Goal: Information Seeking & Learning: Learn about a topic

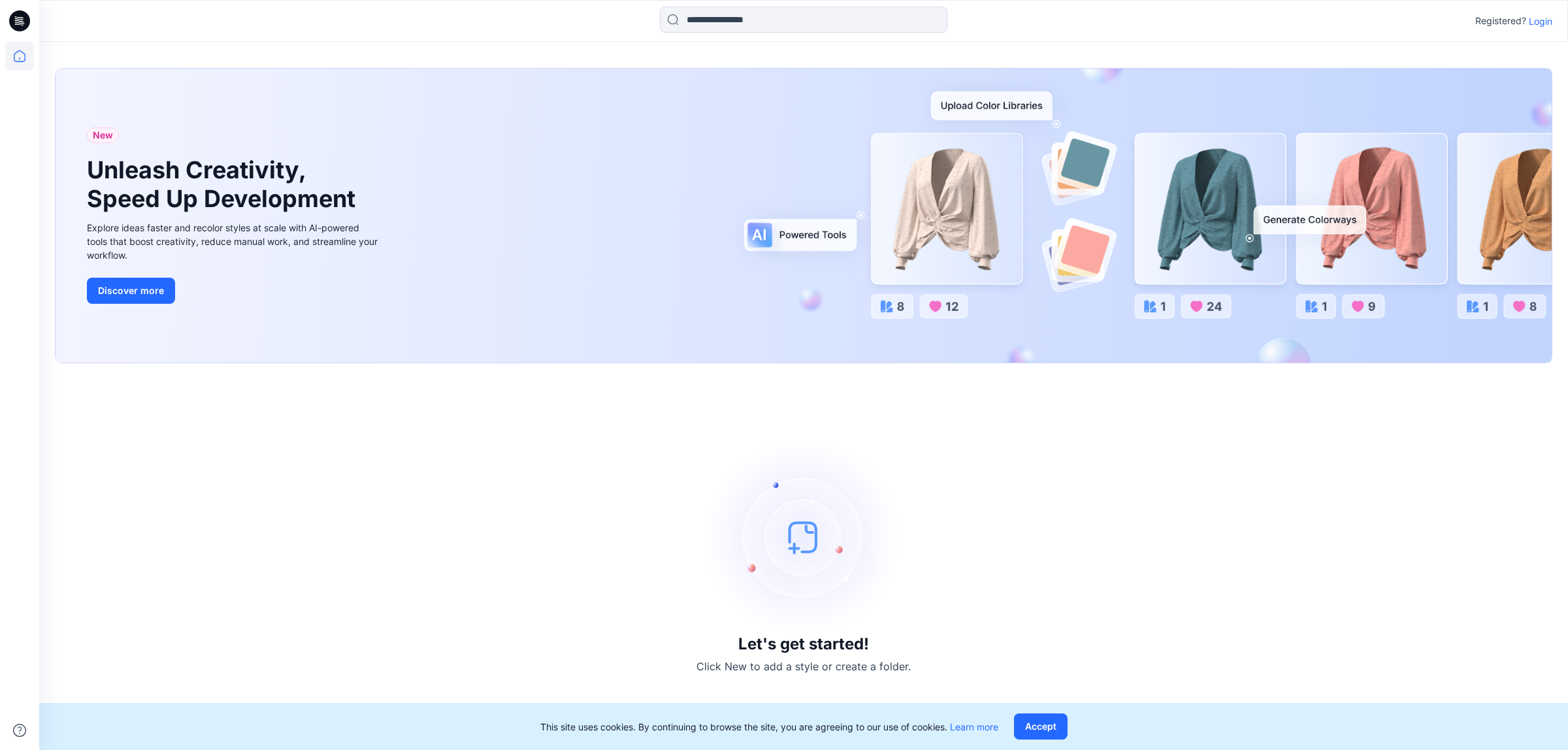
click at [1544, 20] on p "Login" at bounding box center [1540, 21] width 24 height 14
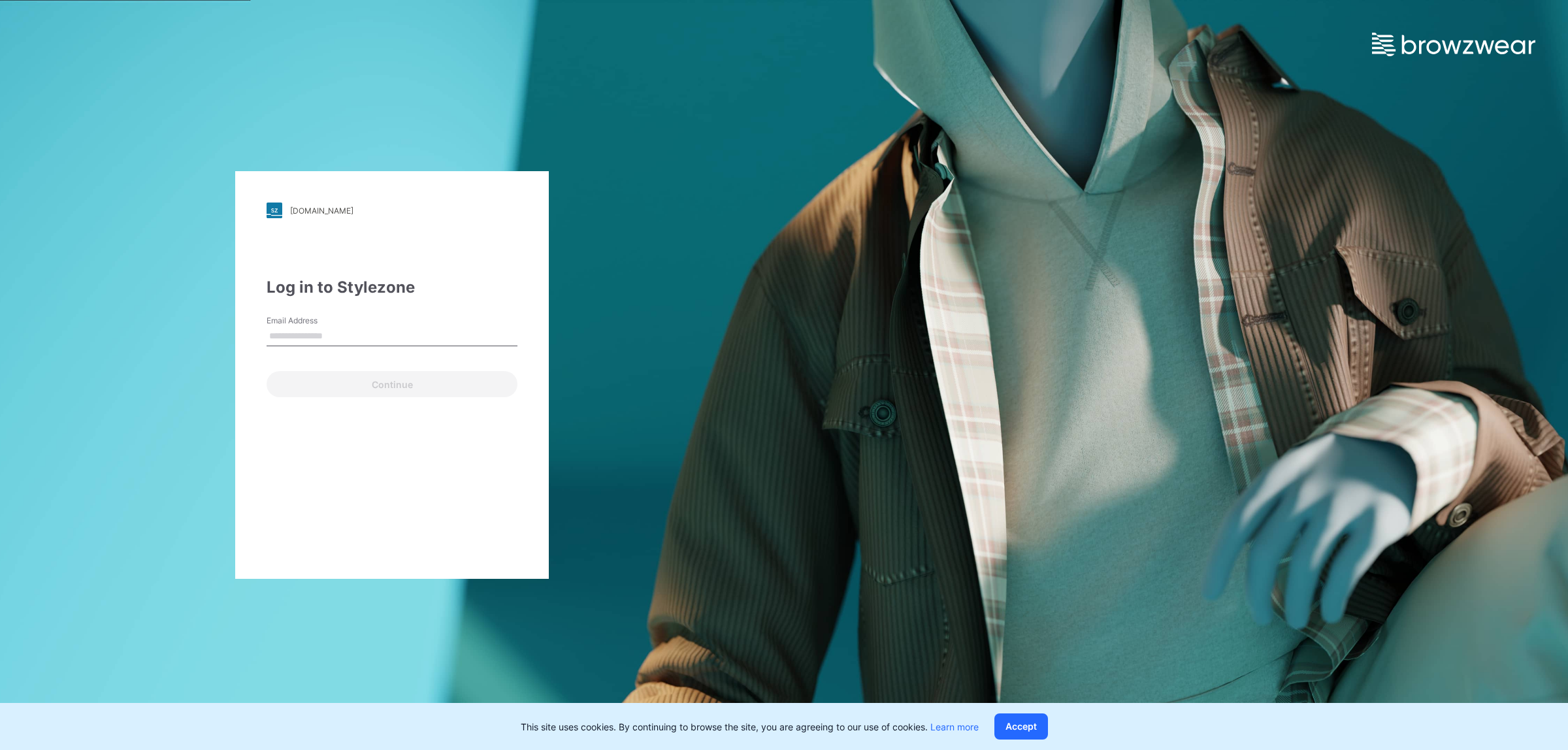
type input "**********"
click at [347, 381] on button "Continue" at bounding box center [392, 384] width 251 height 26
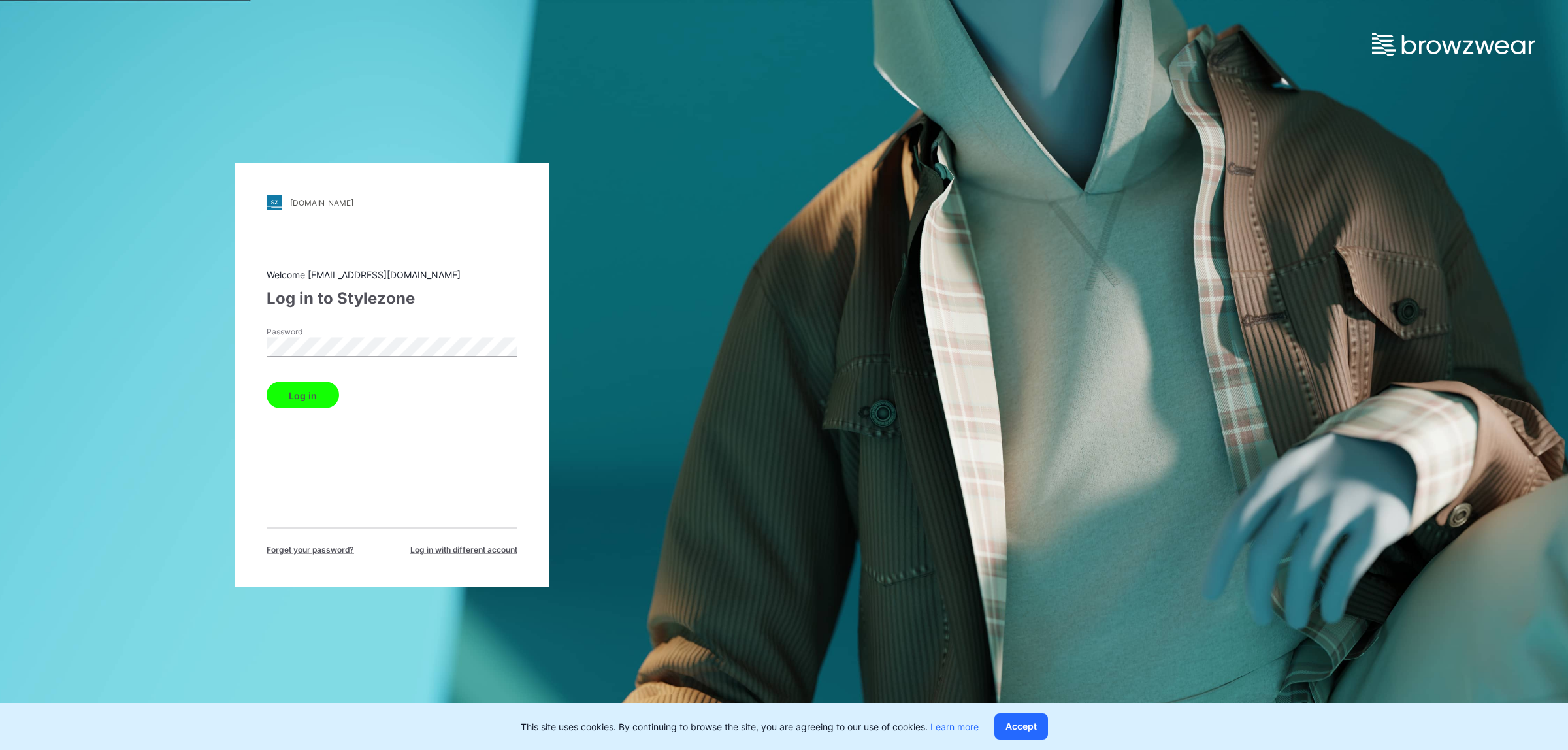
click at [320, 391] on button "Log in" at bounding box center [302, 395] width 73 height 26
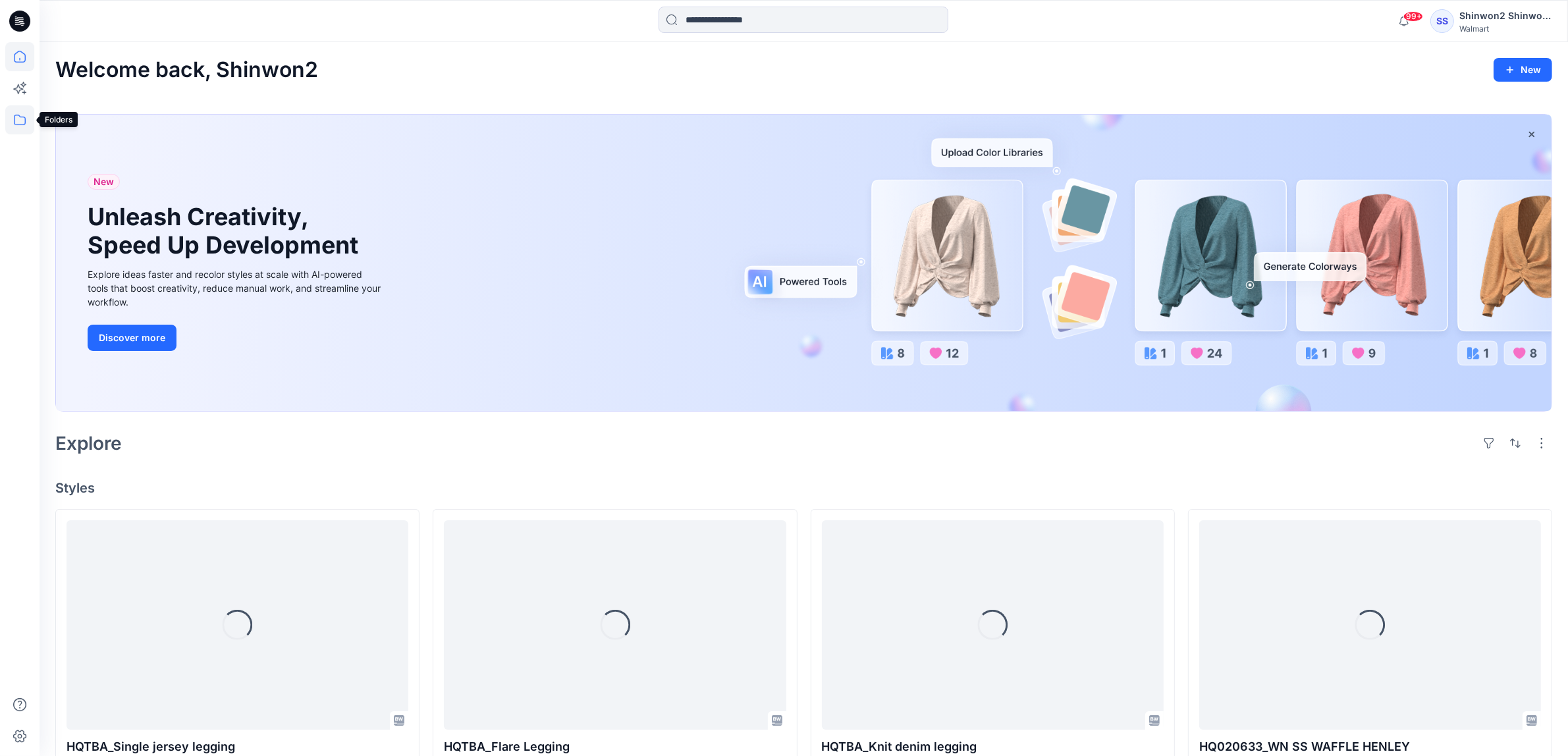
click at [18, 110] on icon at bounding box center [19, 119] width 29 height 29
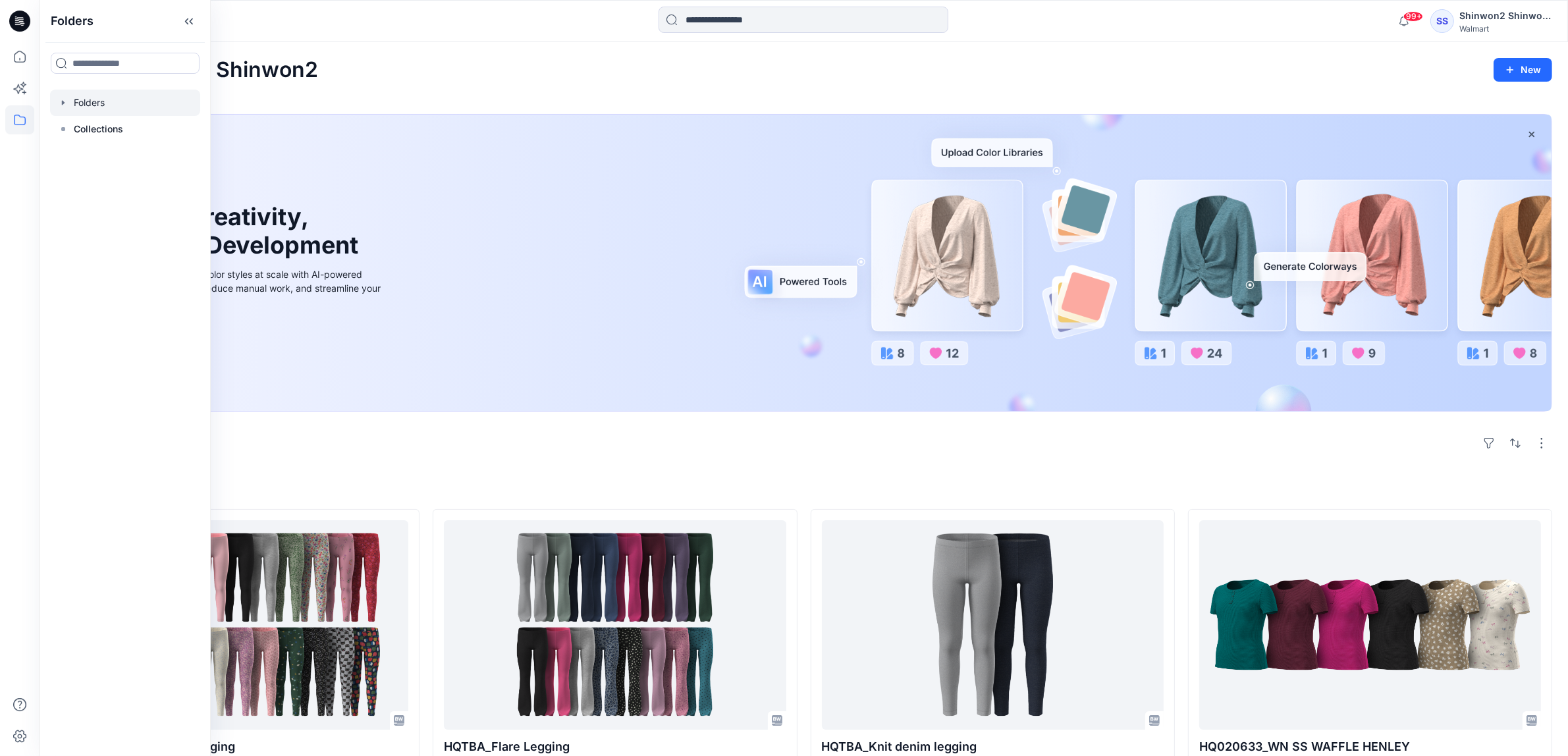
click at [113, 96] on div at bounding box center [125, 103] width 150 height 26
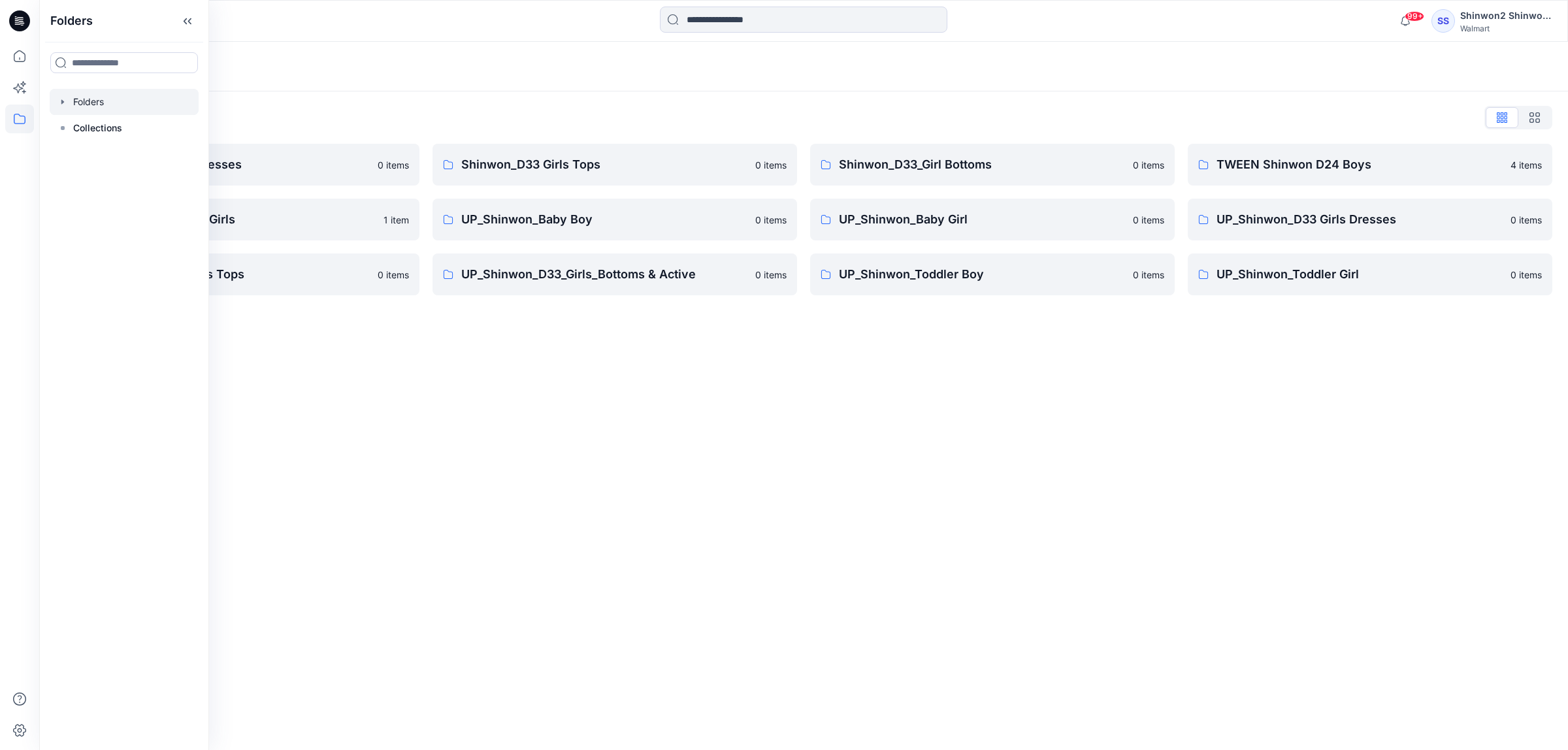
click at [458, 119] on div "Folders List" at bounding box center [804, 118] width 1498 height 21
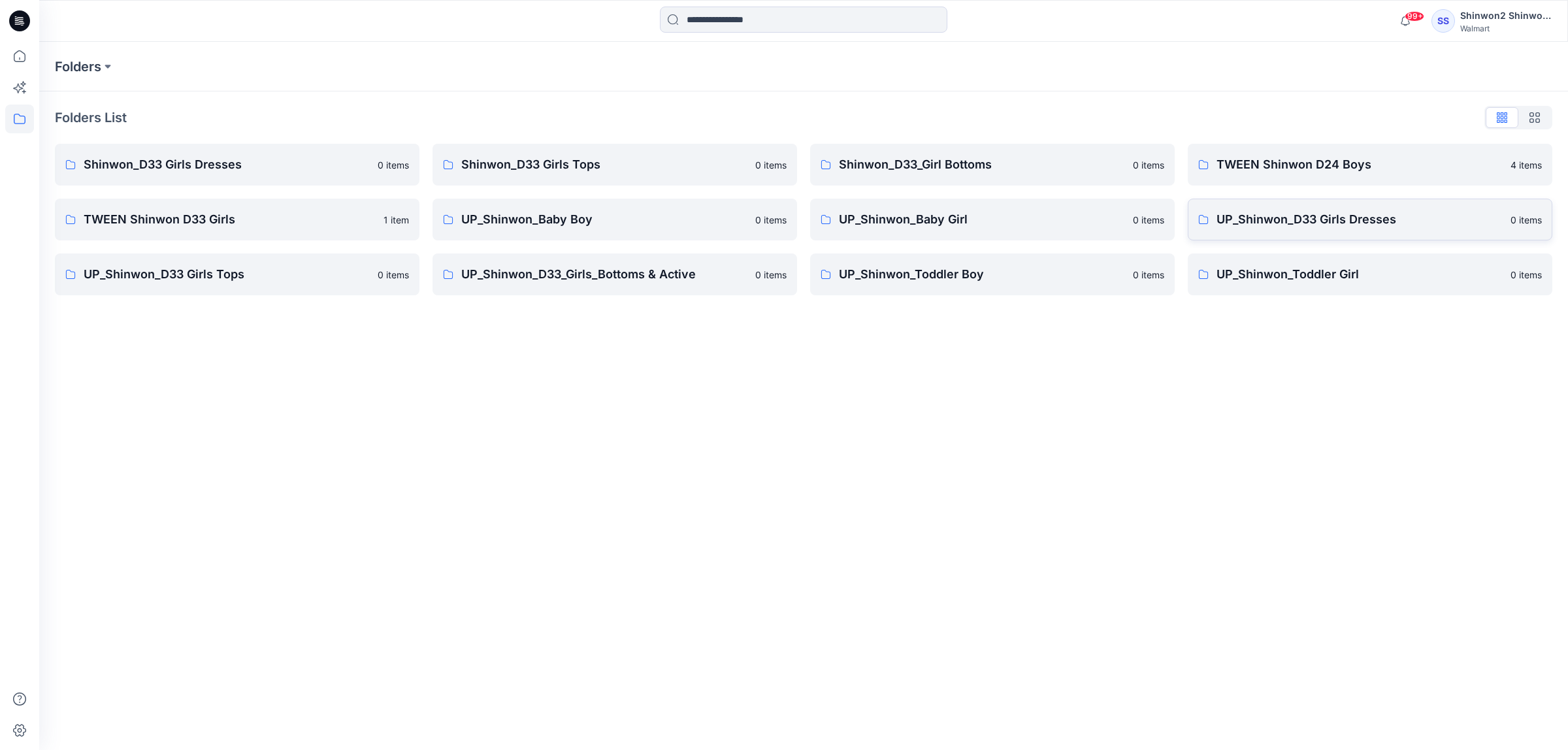
click at [1288, 232] on link "UP_Shinwon_D33 Girls Dresses 0 items" at bounding box center [1370, 219] width 365 height 42
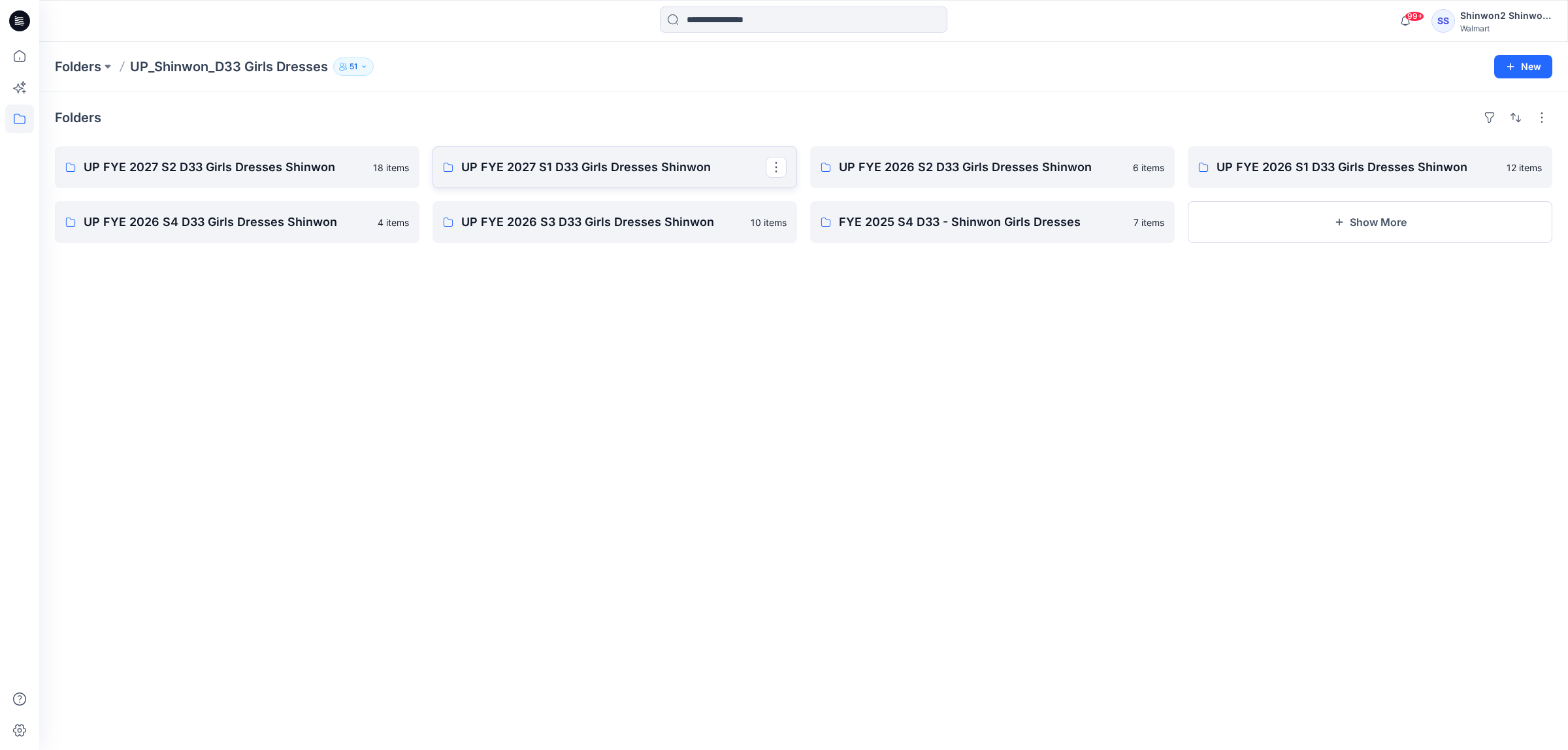
click at [626, 174] on p "UP FYE 2027 S1 D33 Girls Dresses Shinwon" at bounding box center [613, 167] width 304 height 18
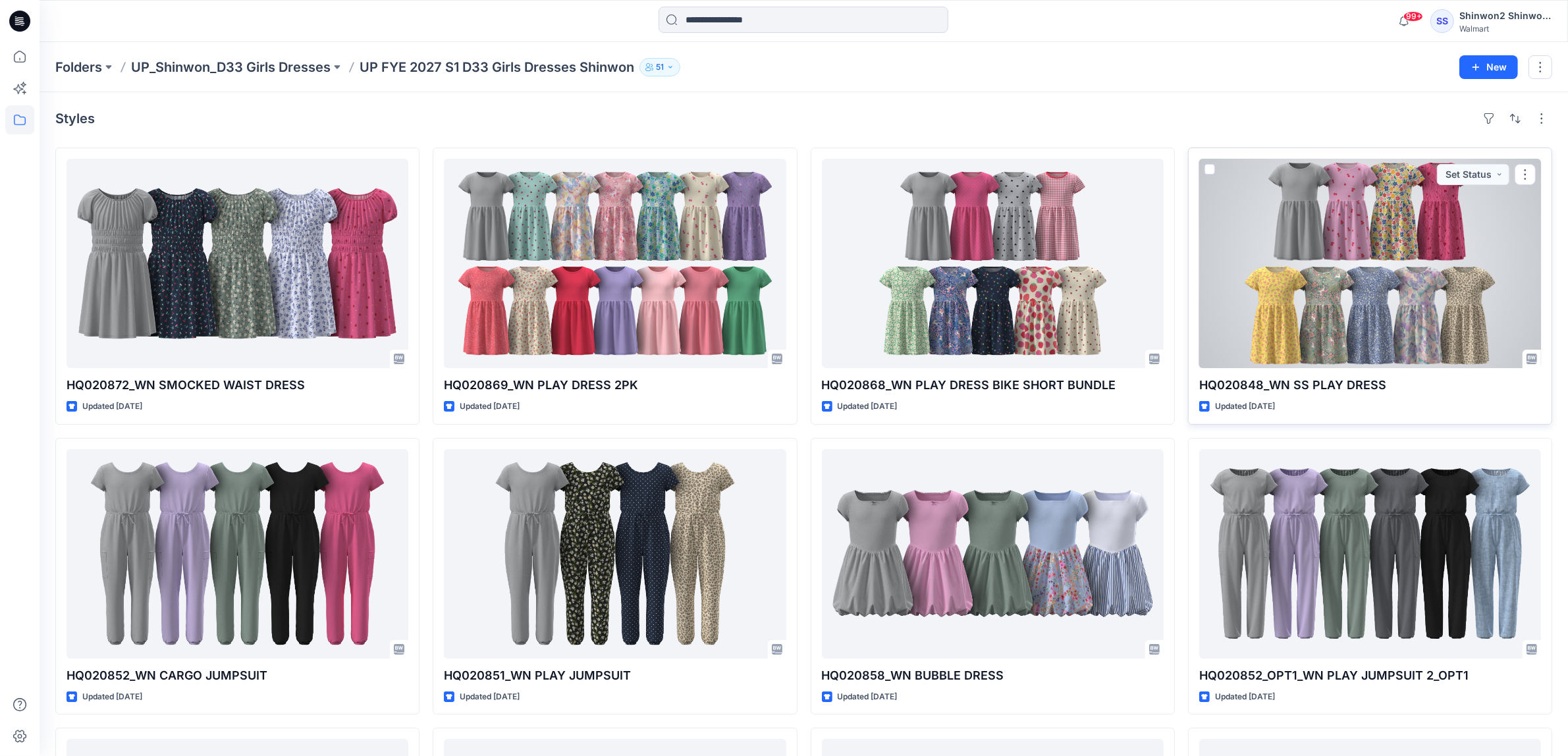
click at [1391, 254] on div at bounding box center [1370, 264] width 342 height 209
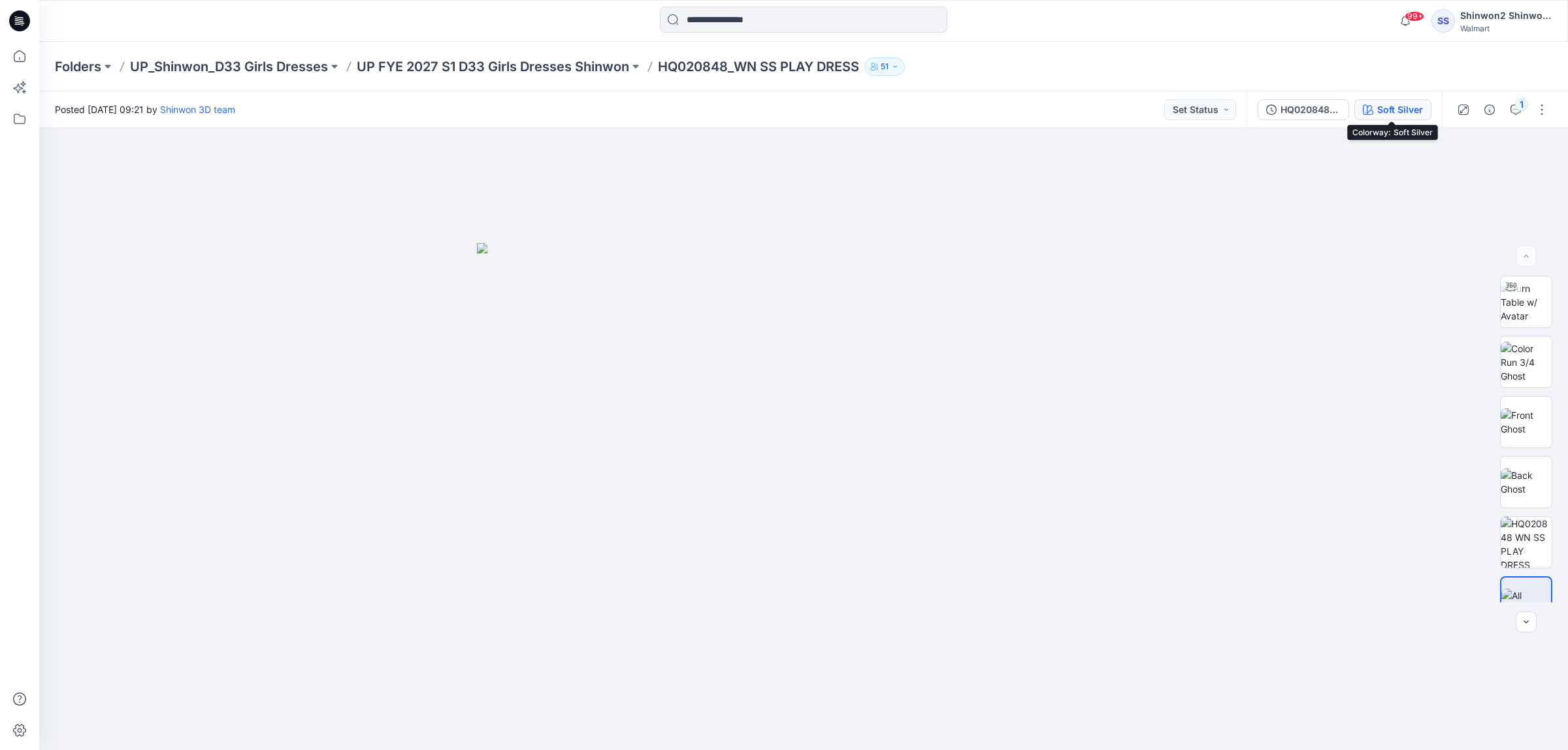
click at [1403, 103] on div "Soft Silver" at bounding box center [1400, 109] width 46 height 15
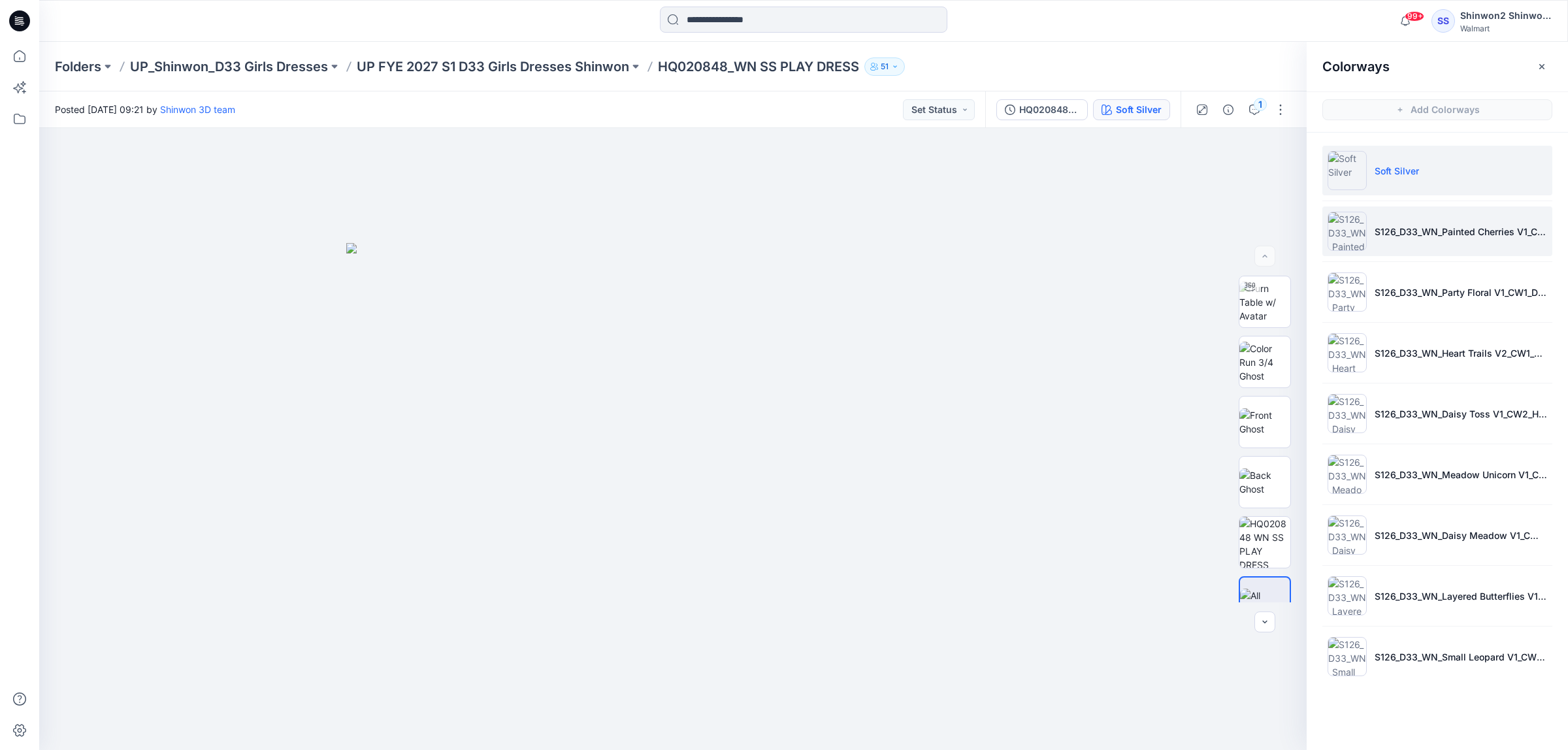
click at [1407, 239] on li "S126_D33_WN_Painted Cherries V1_CW1_Thistle Morning(WHITE GROUND+PIGMENT PRINT)" at bounding box center [1437, 231] width 230 height 50
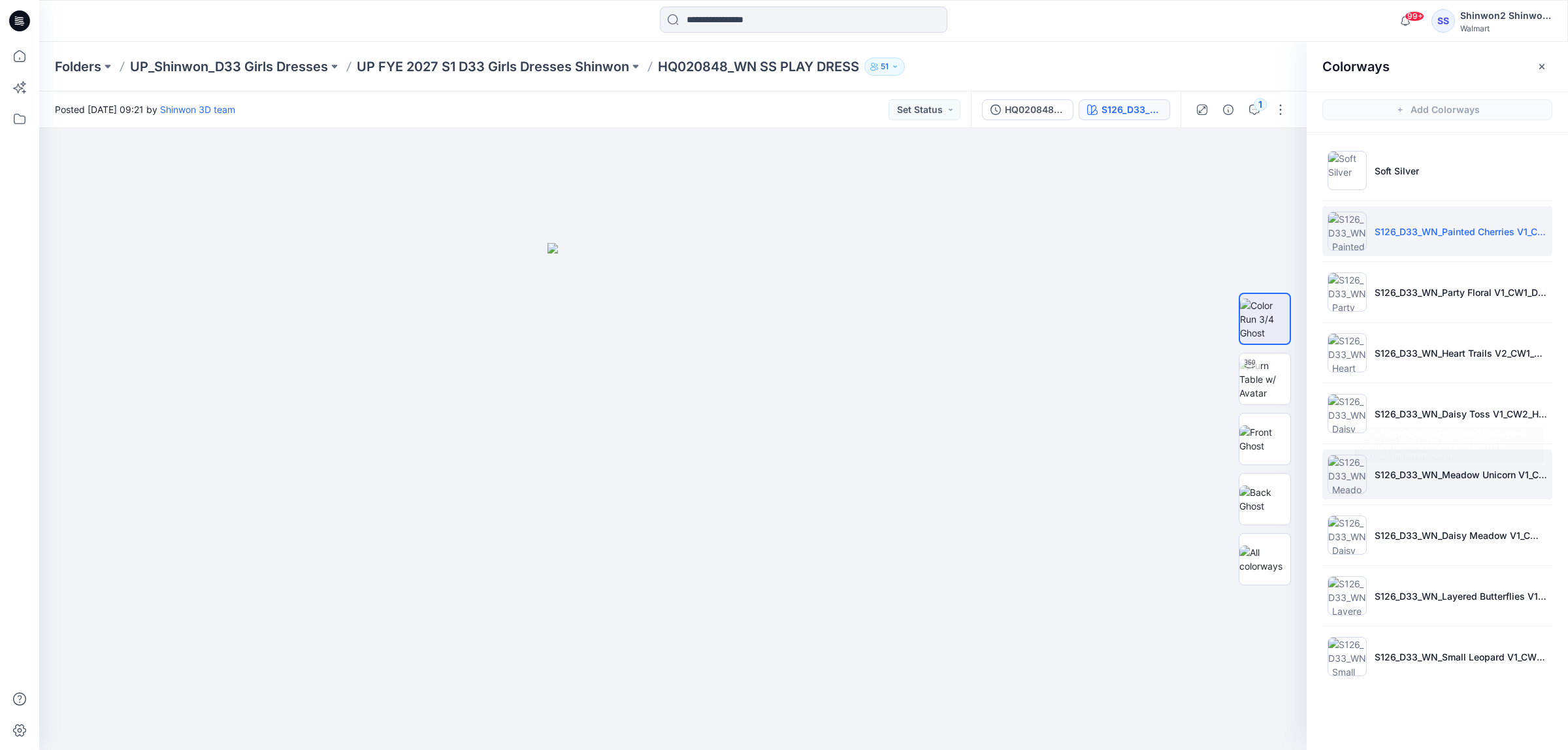
click at [1400, 466] on li "S126_D33_WN_Meadow Unicorn V1_CW6_Milieu Green_Pink Cheer_WM_MILLSHEET(WHITE GR…" at bounding box center [1437, 474] width 230 height 50
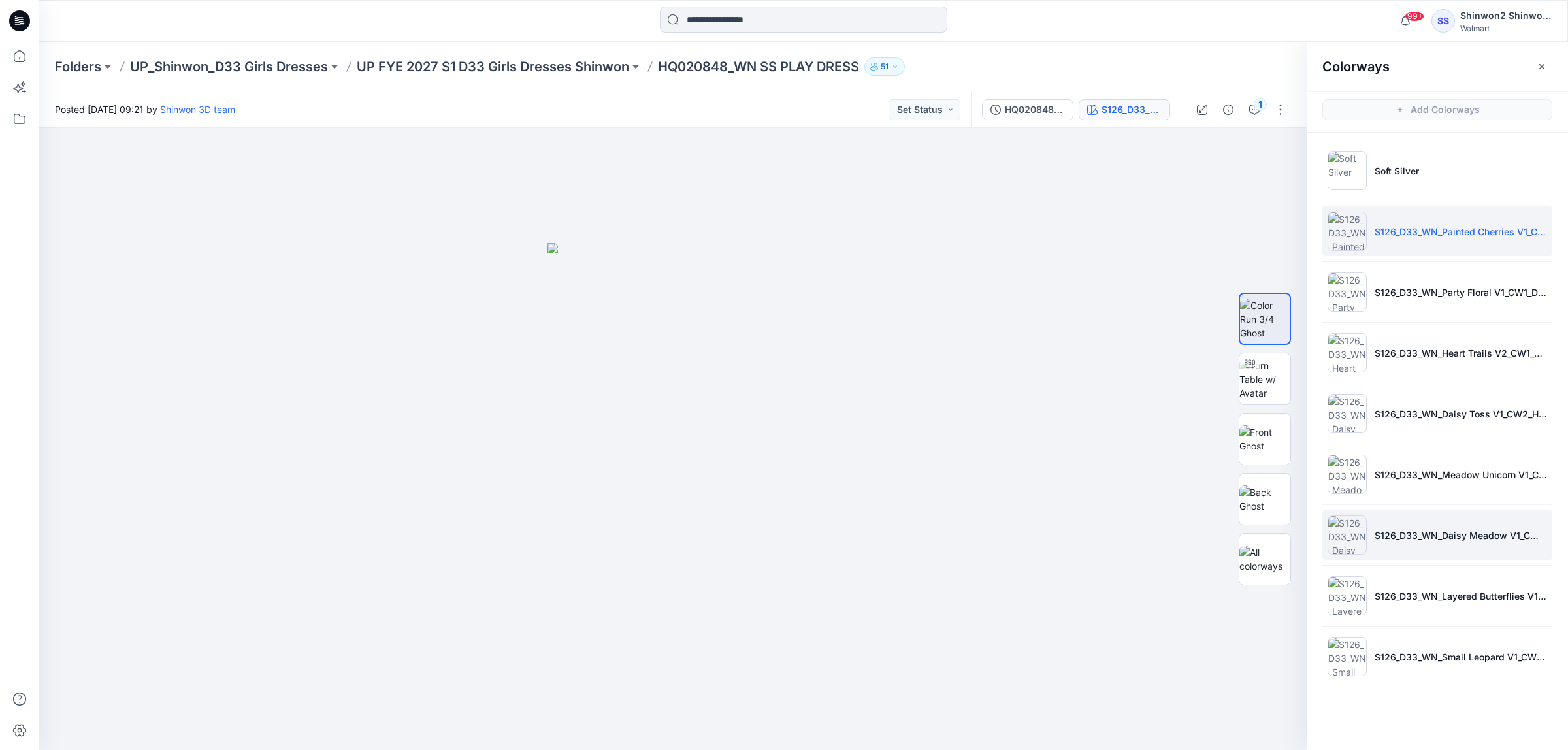
click at [1394, 527] on li "S126_D33_WN_Daisy Meadow V1_CW3_Rally Blue_WM_MILLSHEET(WHITE GROUND+PIGMENT PR…" at bounding box center [1437, 534] width 230 height 50
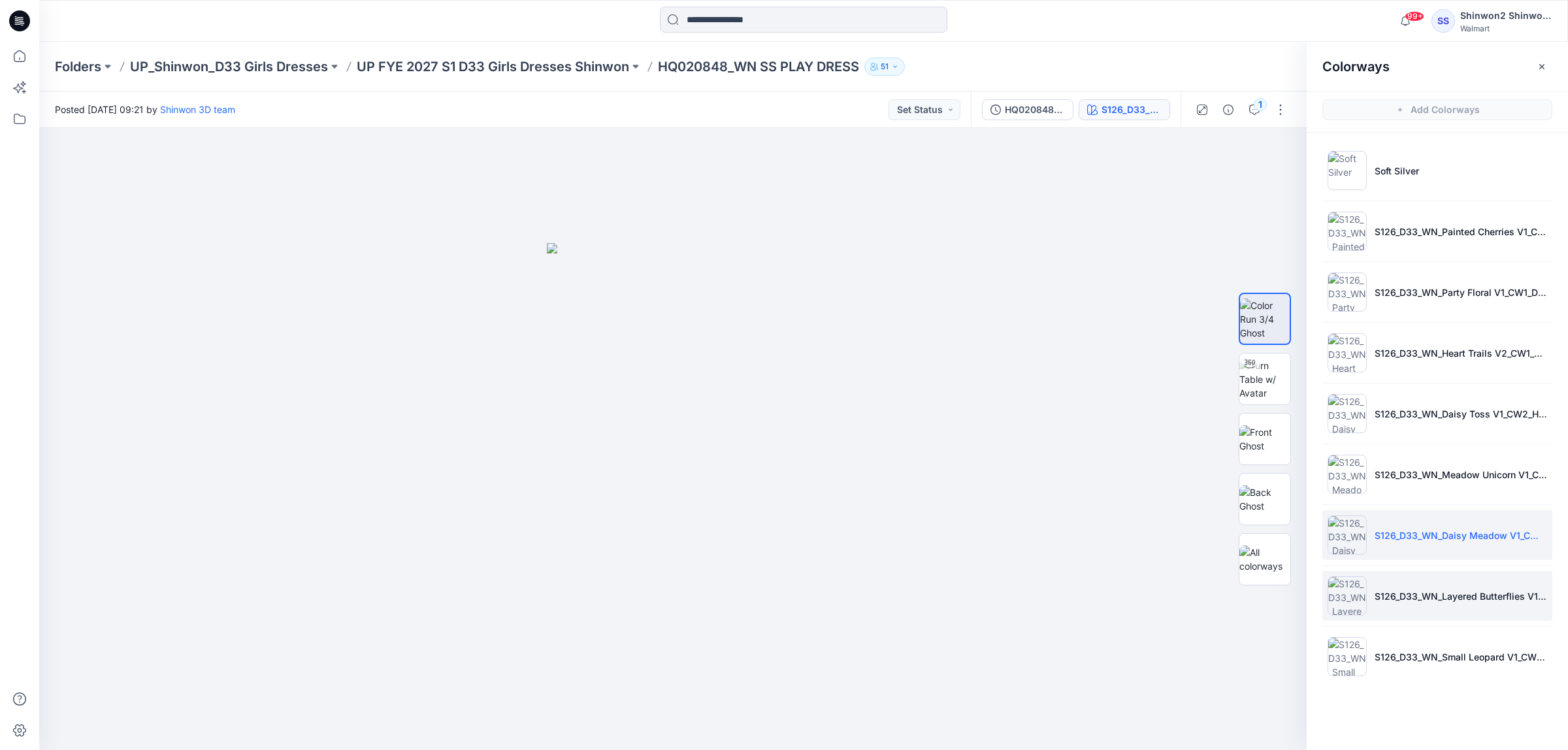
click at [1396, 606] on li "S126_D33_WN_Layered Butterflies V1_CW1_Delicate Ivory_WM_MILLSHEET" at bounding box center [1437, 596] width 230 height 50
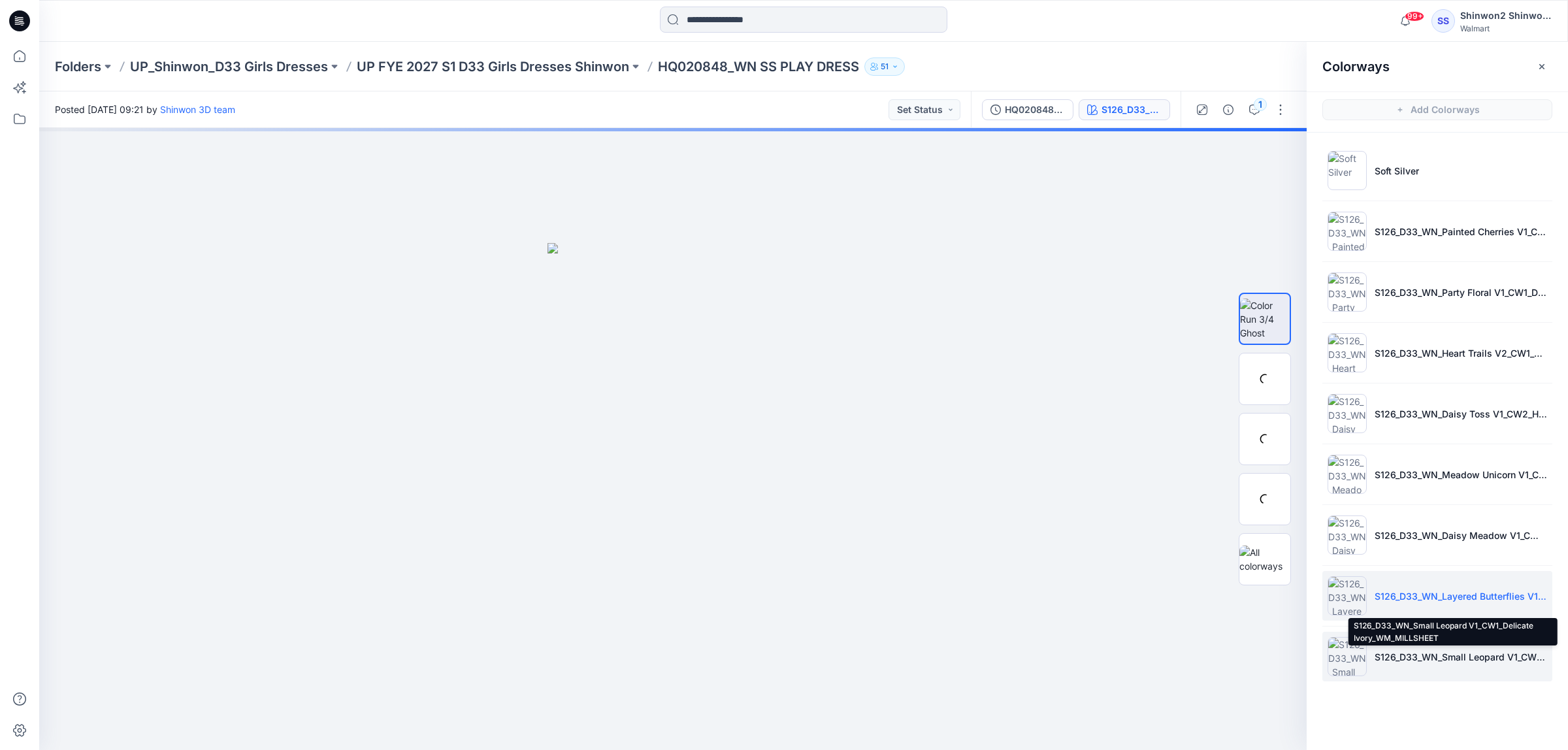
click at [1391, 656] on p "S126_D33_WN_Small Leopard V1_CW1_Delicate Ivory_WM_MILLSHEET" at bounding box center [1461, 656] width 172 height 14
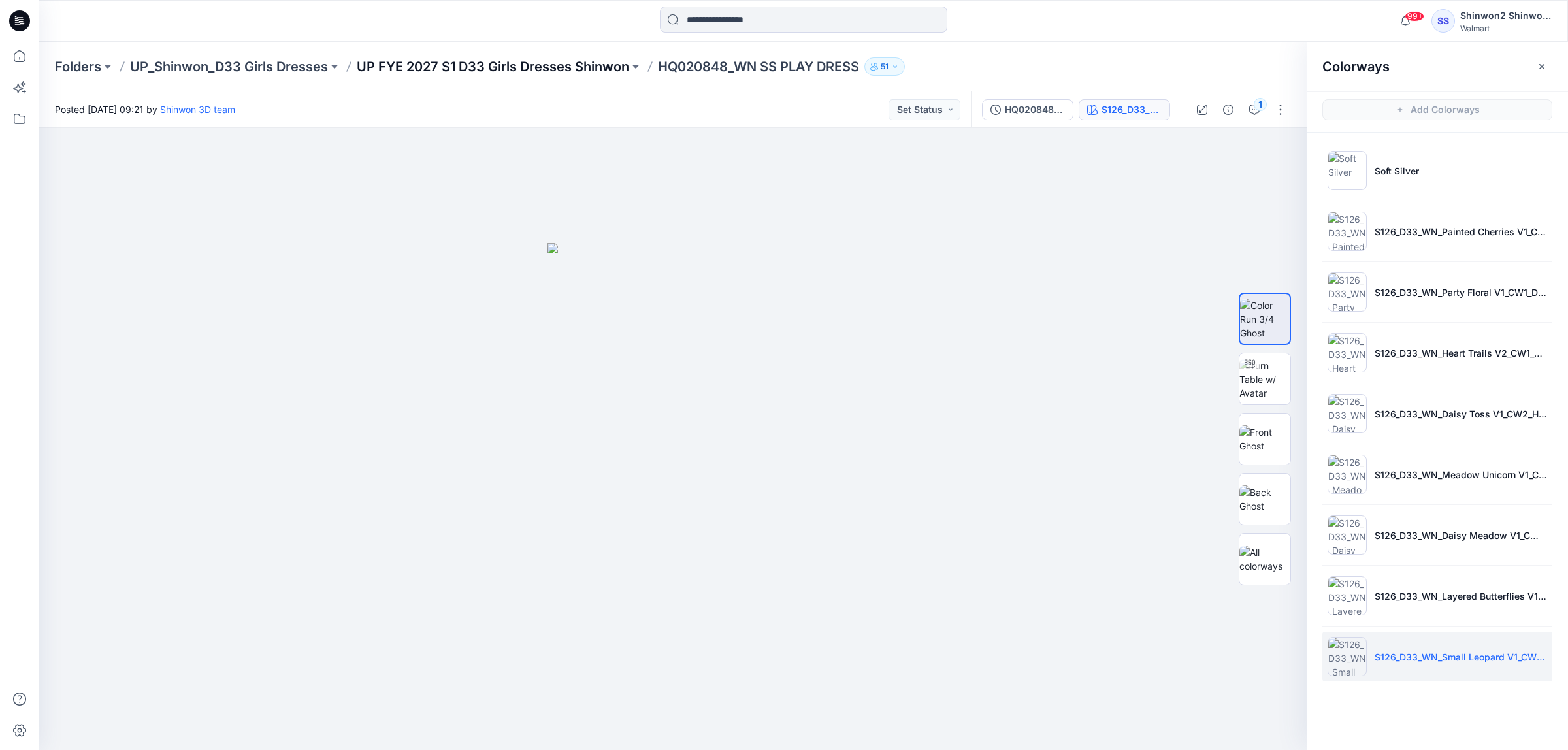
click at [541, 60] on p "UP FYE 2027 S1 D33 Girls Dresses Shinwon" at bounding box center [492, 66] width 272 height 18
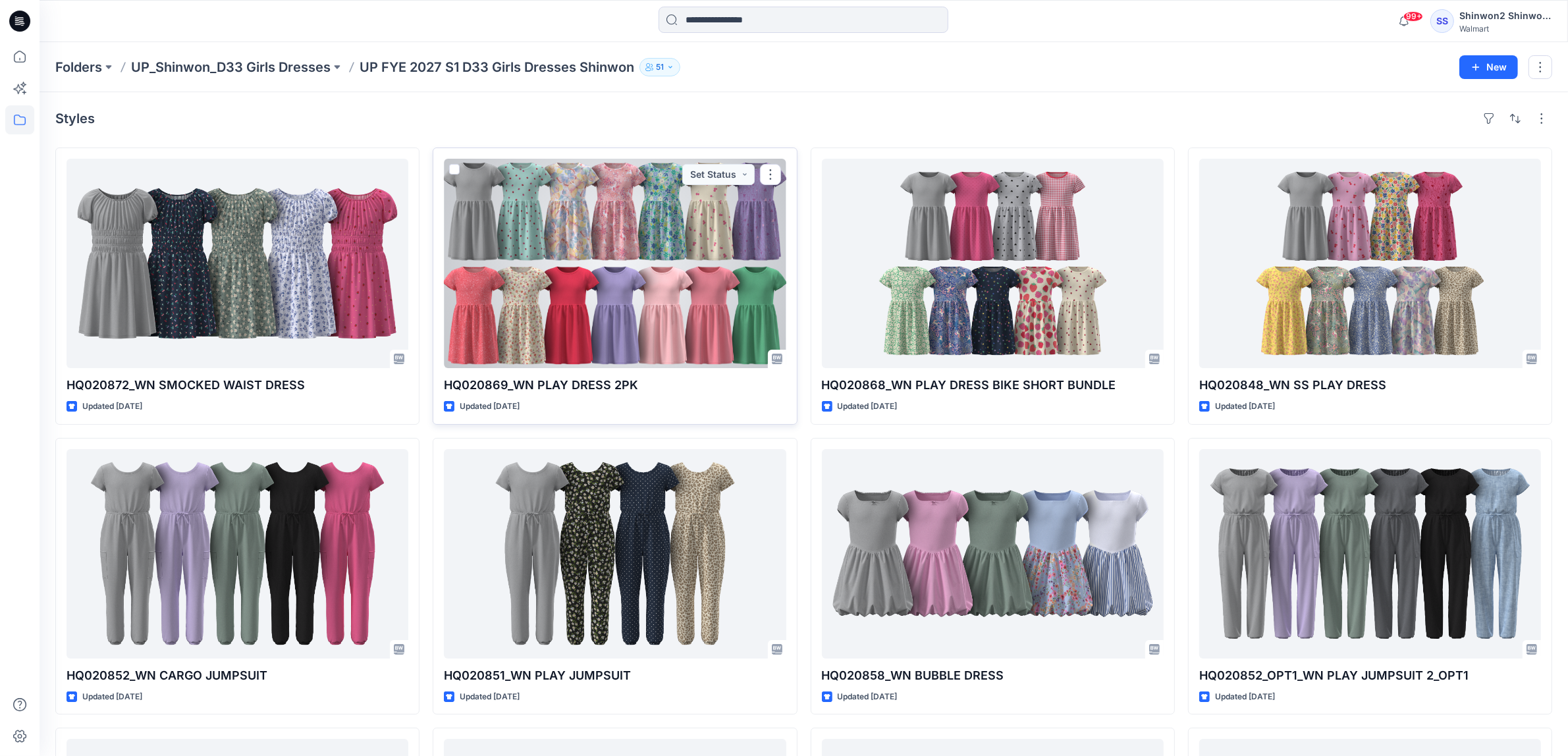
click at [553, 274] on div at bounding box center [615, 264] width 342 height 209
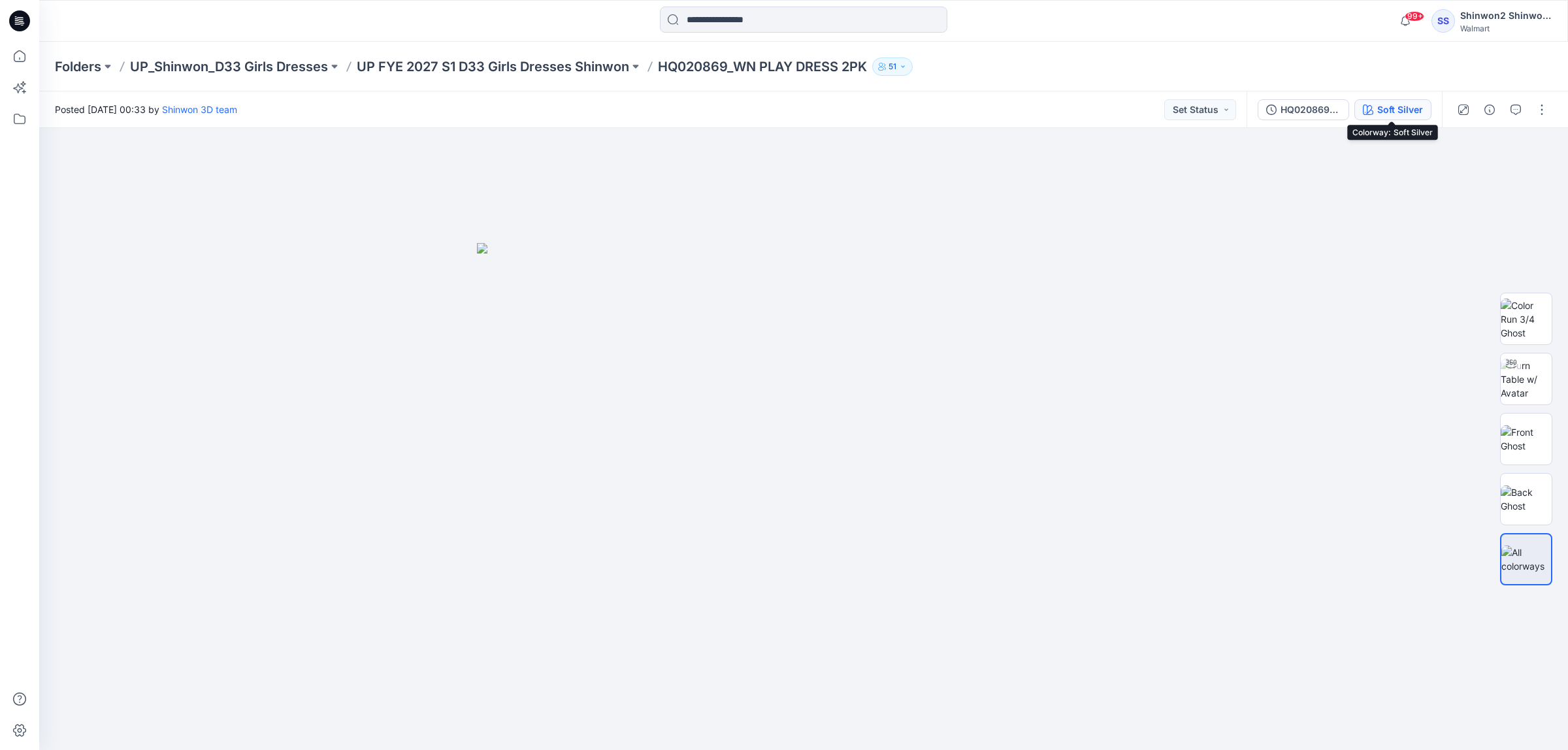
click at [1400, 109] on div "Soft Silver" at bounding box center [1400, 109] width 46 height 15
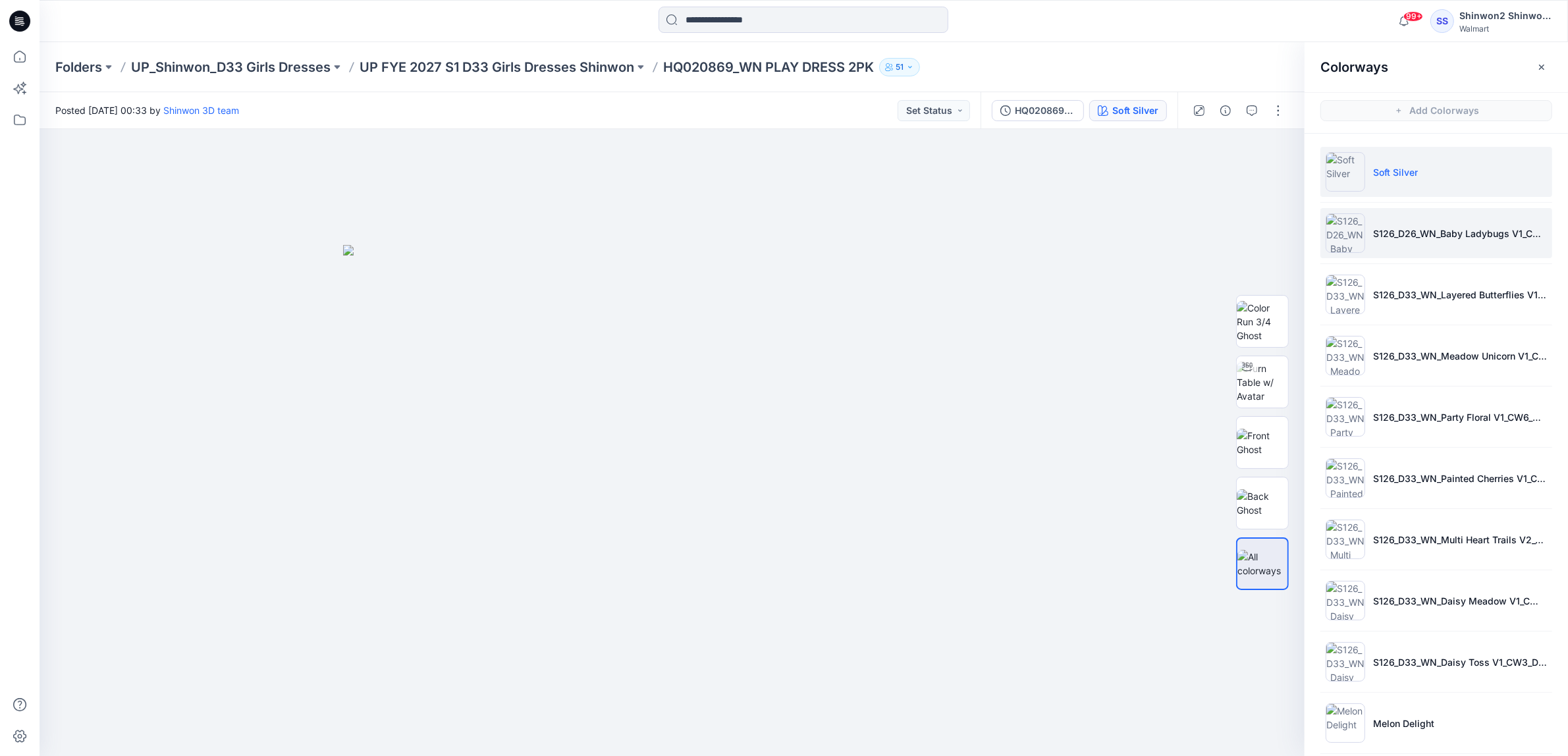
click at [1416, 235] on p "S126_D26_WN_Baby Ladybugs V1_CW1_Aqua Geyser_WM_MILLSHEET" at bounding box center [1460, 233] width 174 height 14
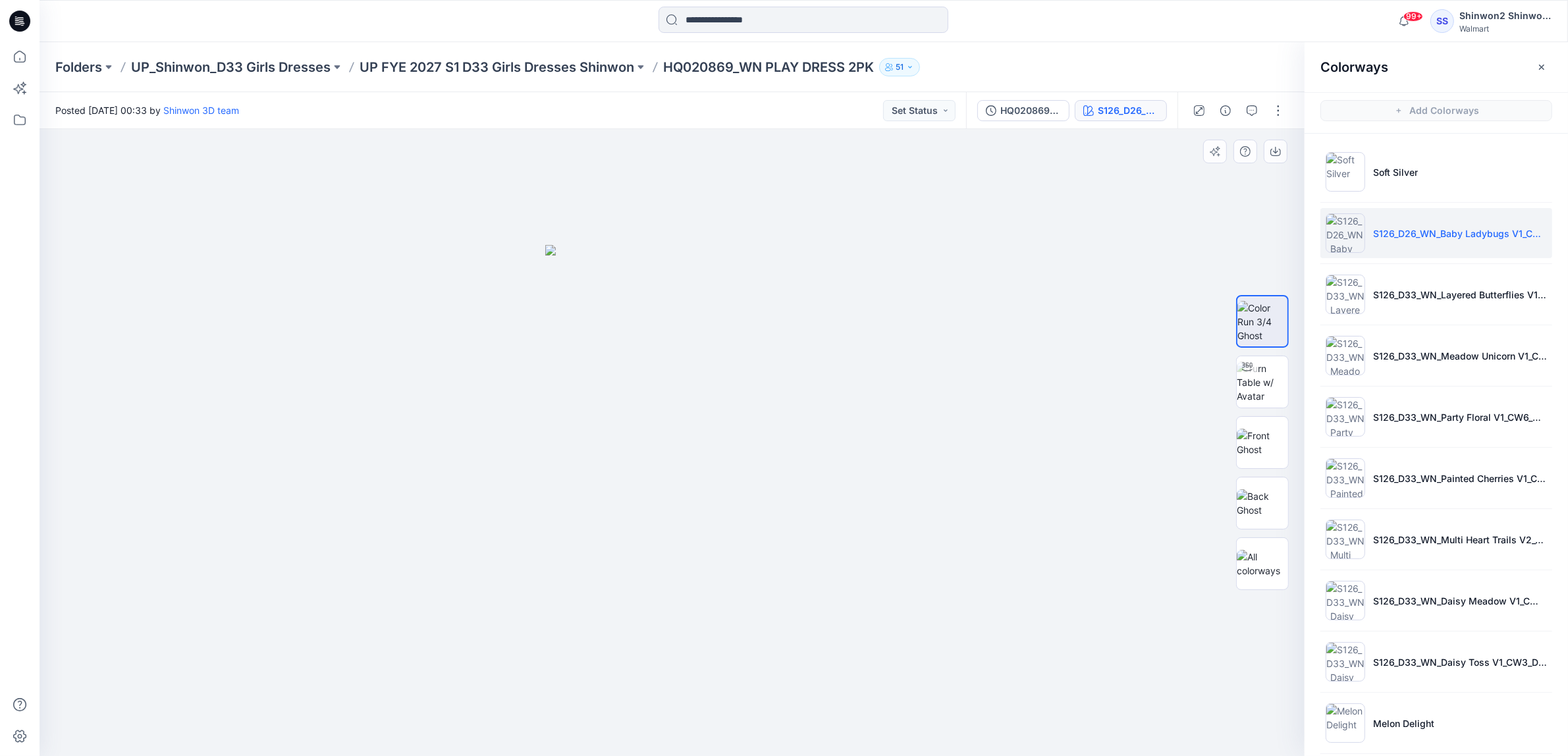
click at [1077, 287] on div at bounding box center [672, 443] width 1266 height 628
click at [580, 63] on p "UP FYE 2027 S1 D33 Girls Dresses Shinwon" at bounding box center [496, 67] width 274 height 18
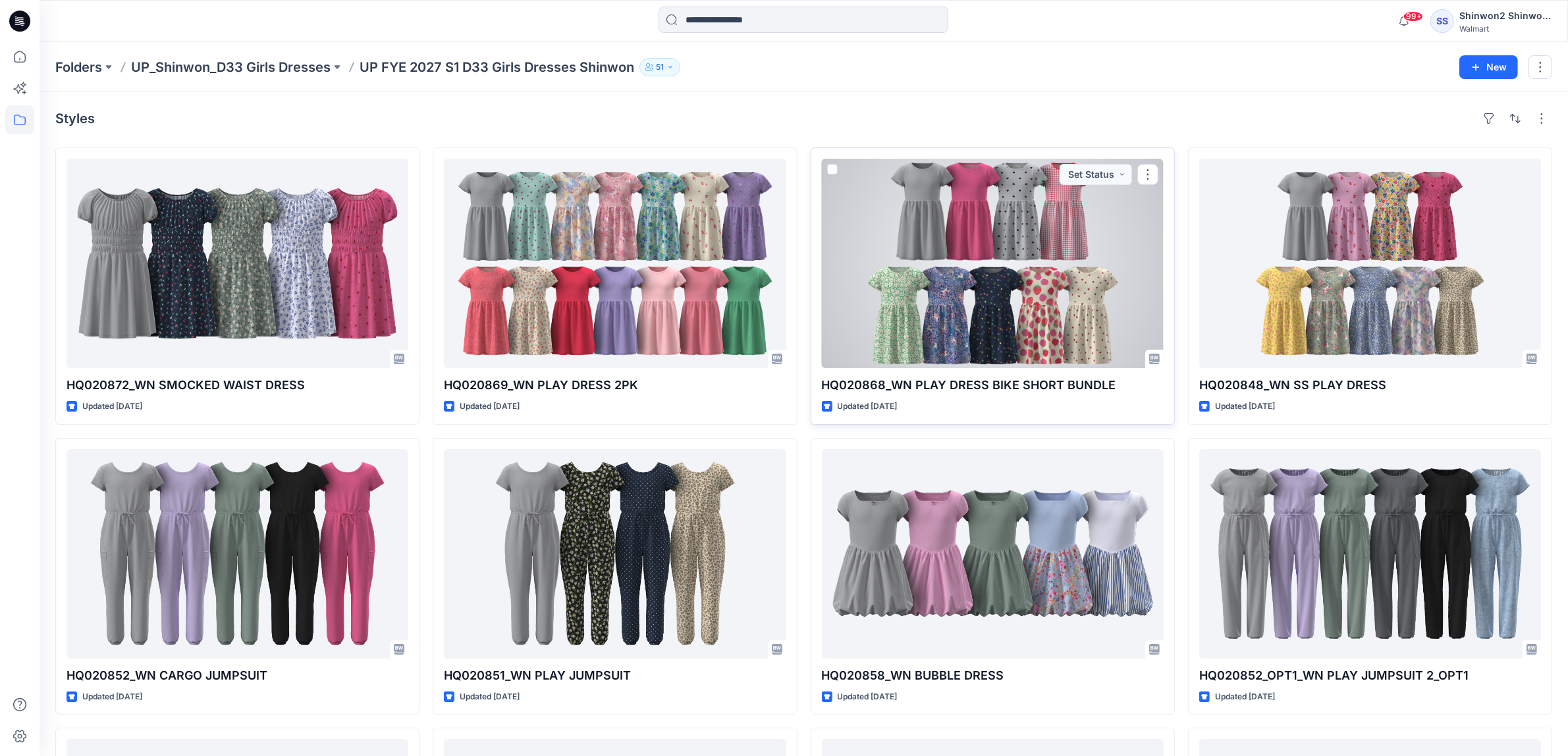
click at [1032, 313] on div at bounding box center [993, 264] width 342 height 209
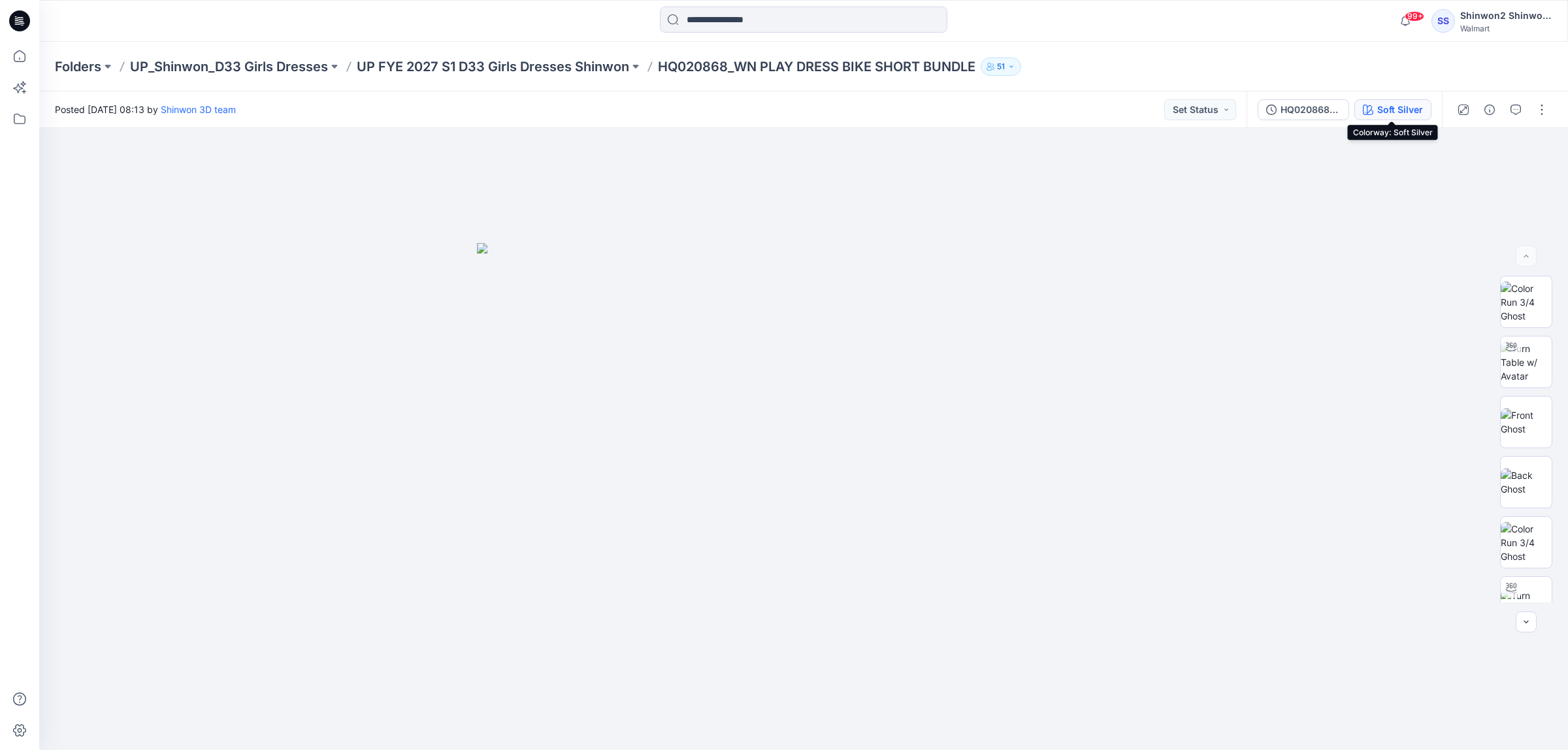
click at [1392, 106] on div "Soft Silver" at bounding box center [1400, 109] width 46 height 15
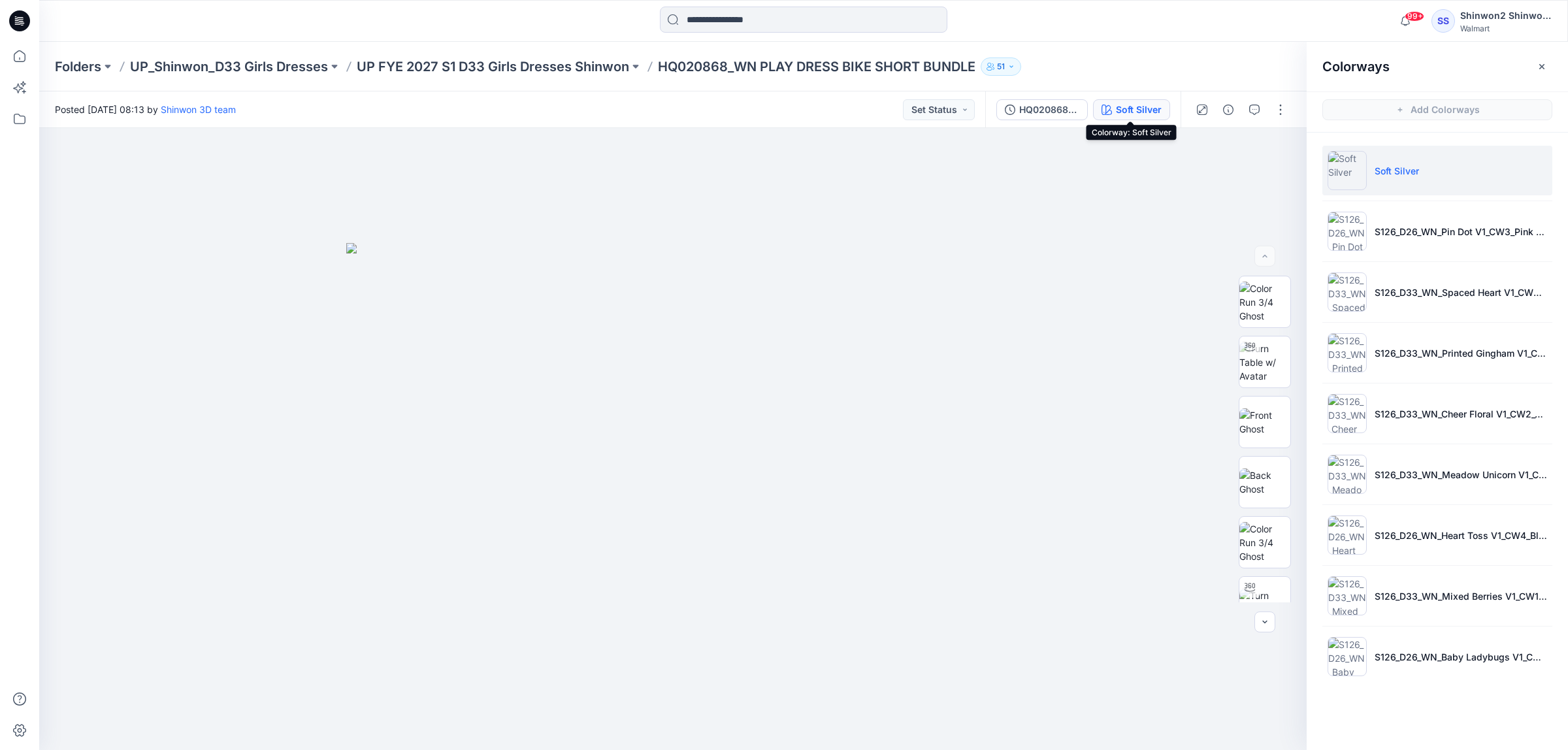
click at [1122, 105] on div "Soft Silver" at bounding box center [1139, 109] width 46 height 15
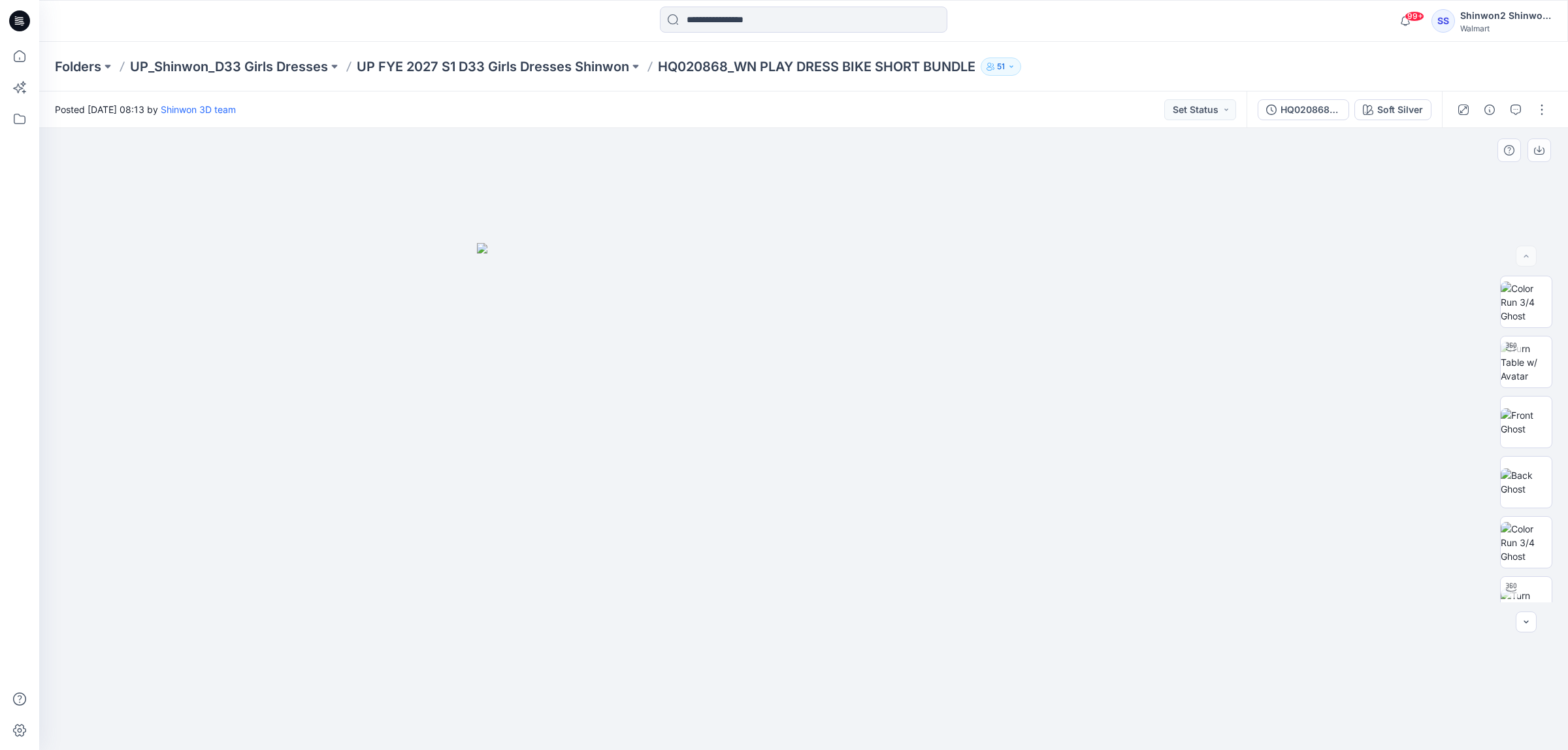
click at [807, 497] on img at bounding box center [804, 496] width 653 height 507
click at [1297, 105] on div "HQ020868(26.5)_ADM_WN PLAY DRESS BIKE SHORT BUNDLE" at bounding box center [1311, 109] width 60 height 15
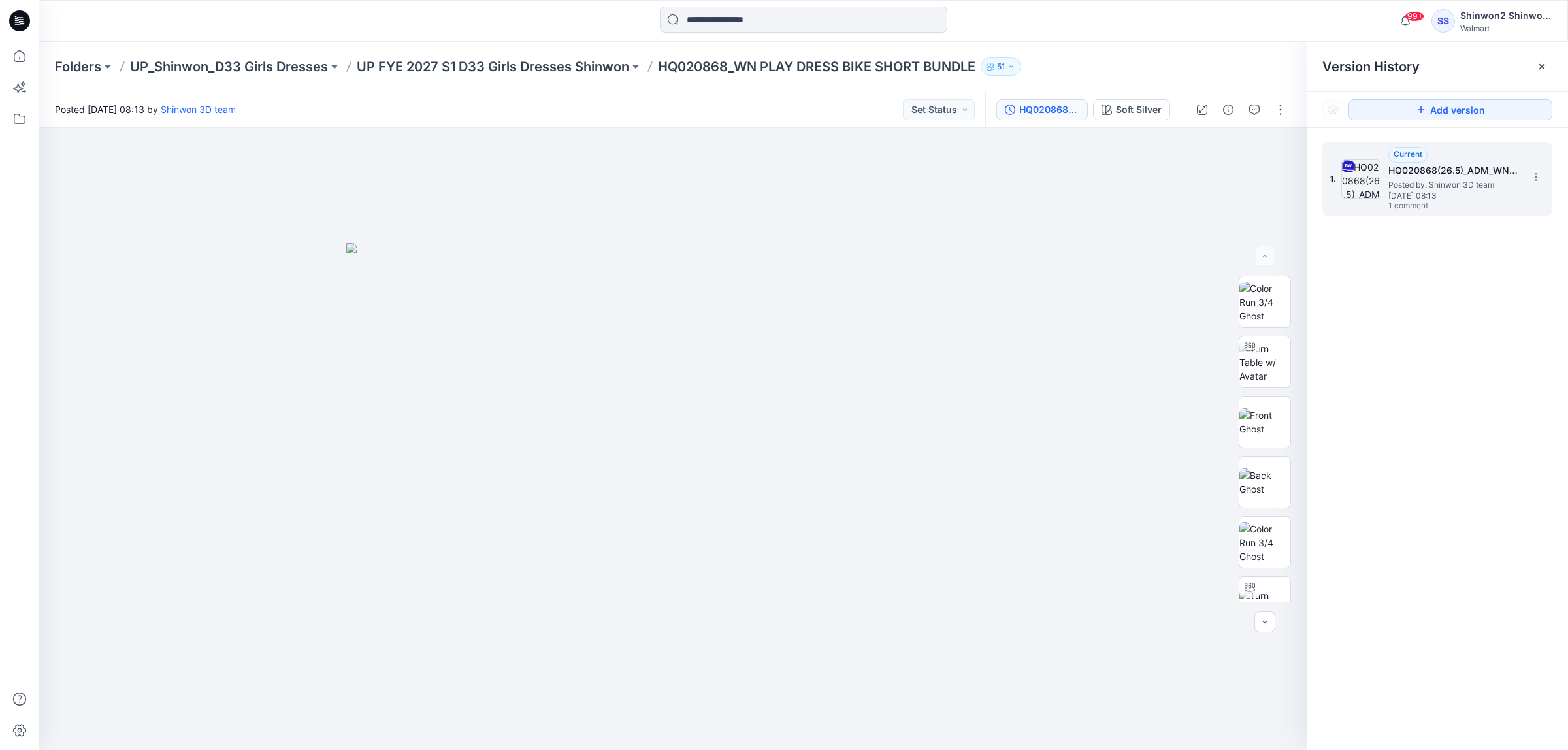
click at [1453, 181] on span "Posted by: Shinwon 3D team" at bounding box center [1454, 185] width 131 height 13
click at [1142, 109] on div "Soft Silver" at bounding box center [1139, 109] width 46 height 15
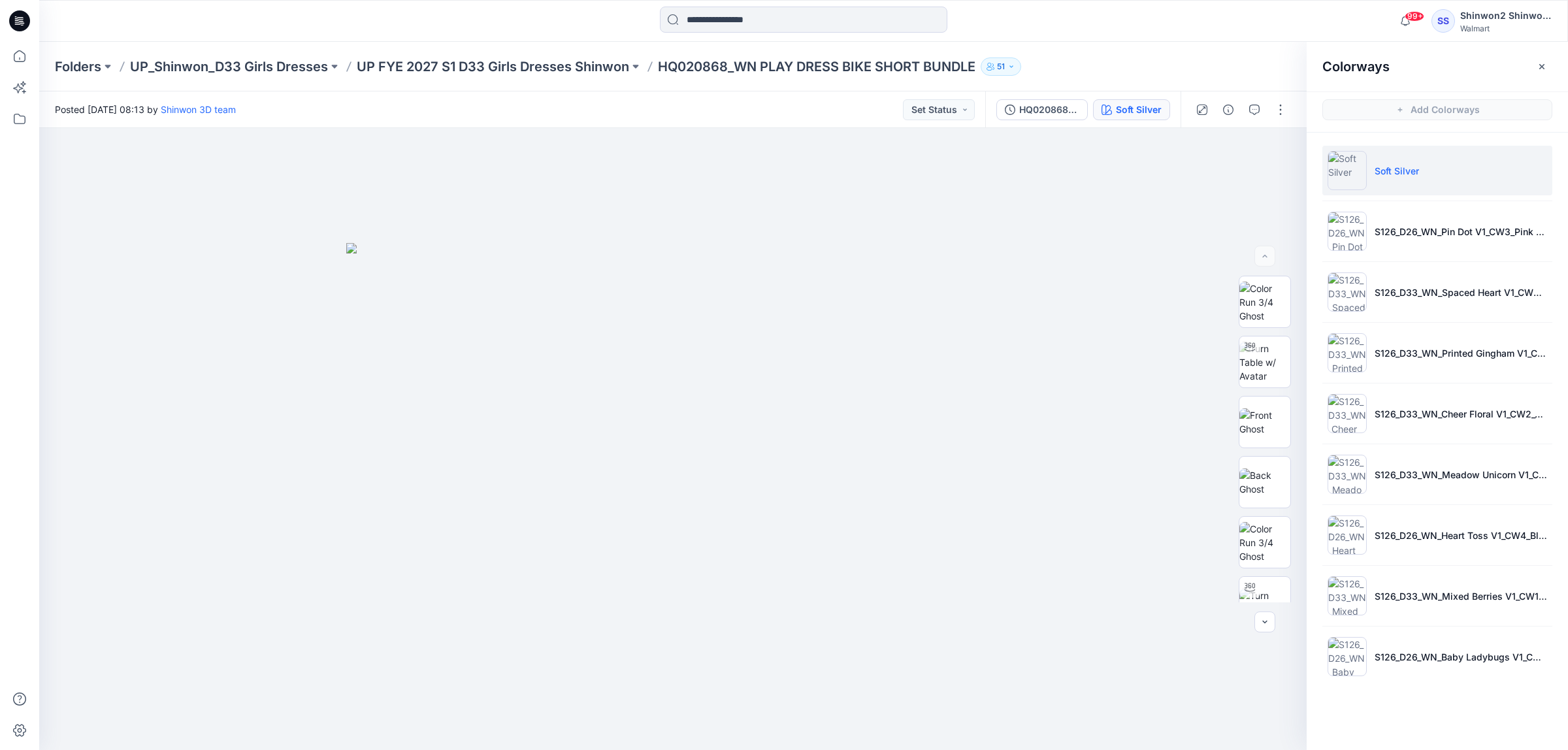
click at [1467, 161] on li "Soft Silver" at bounding box center [1437, 170] width 230 height 50
click at [1379, 161] on li "Soft Silver" at bounding box center [1437, 170] width 230 height 50
click at [1369, 302] on li "S126_D33_WN_Spaced Heart V1_CW4_Light Grey Heather_WM_MILLSHEET(WHITE GROUND+PI…" at bounding box center [1437, 292] width 230 height 50
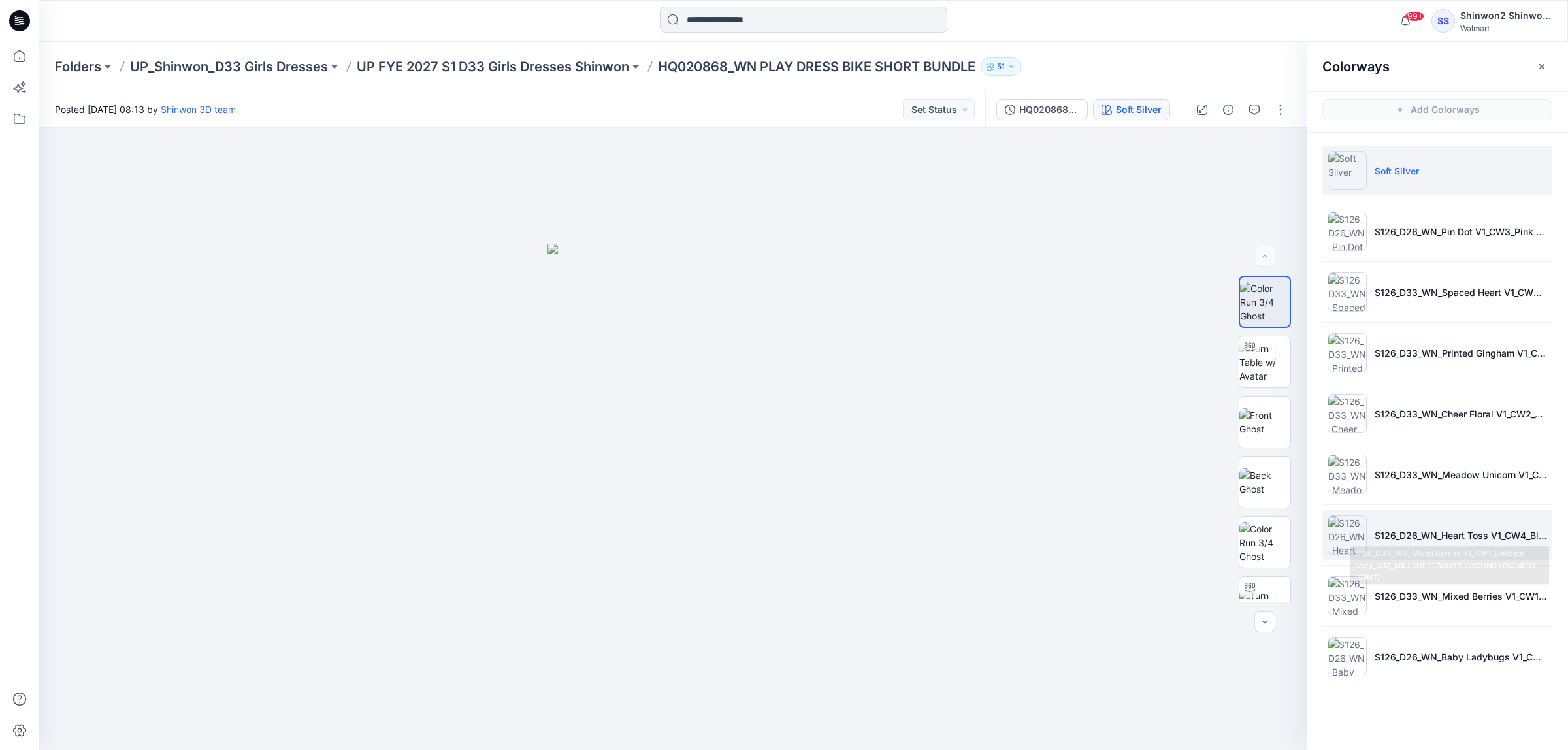
click at [1389, 531] on p "S126_D26_WN_Heart Toss V1_CW4_Blue Cove_WM_MILLSHEET(WHITE GROUND+PIGMENT PRINT)" at bounding box center [1461, 535] width 172 height 14
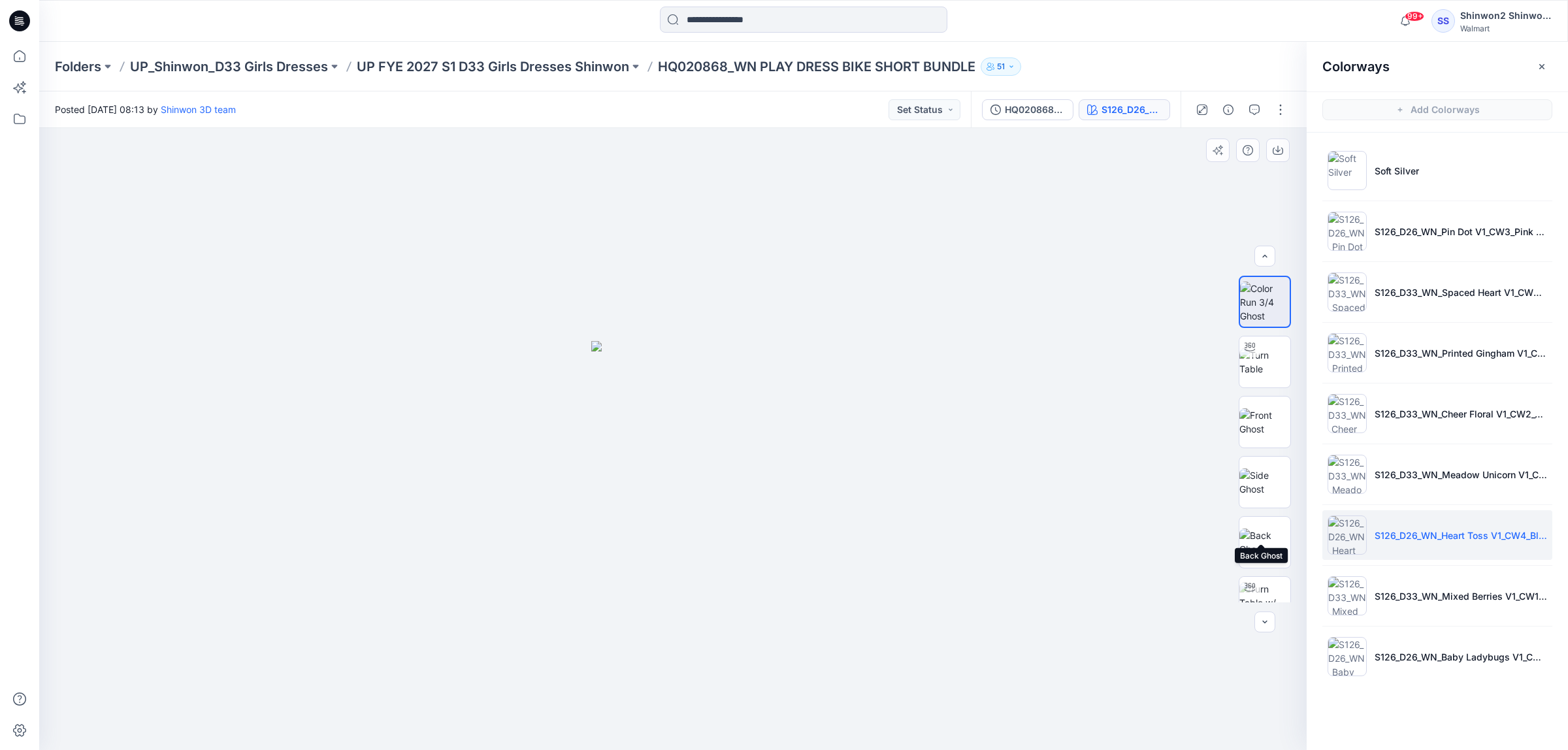
scroll to position [266, 0]
click at [1262, 400] on img at bounding box center [1265, 396] width 51 height 41
click at [1131, 210] on div at bounding box center [673, 440] width 1268 height 623
